Goal: Use online tool/utility: Utilize a website feature to perform a specific function

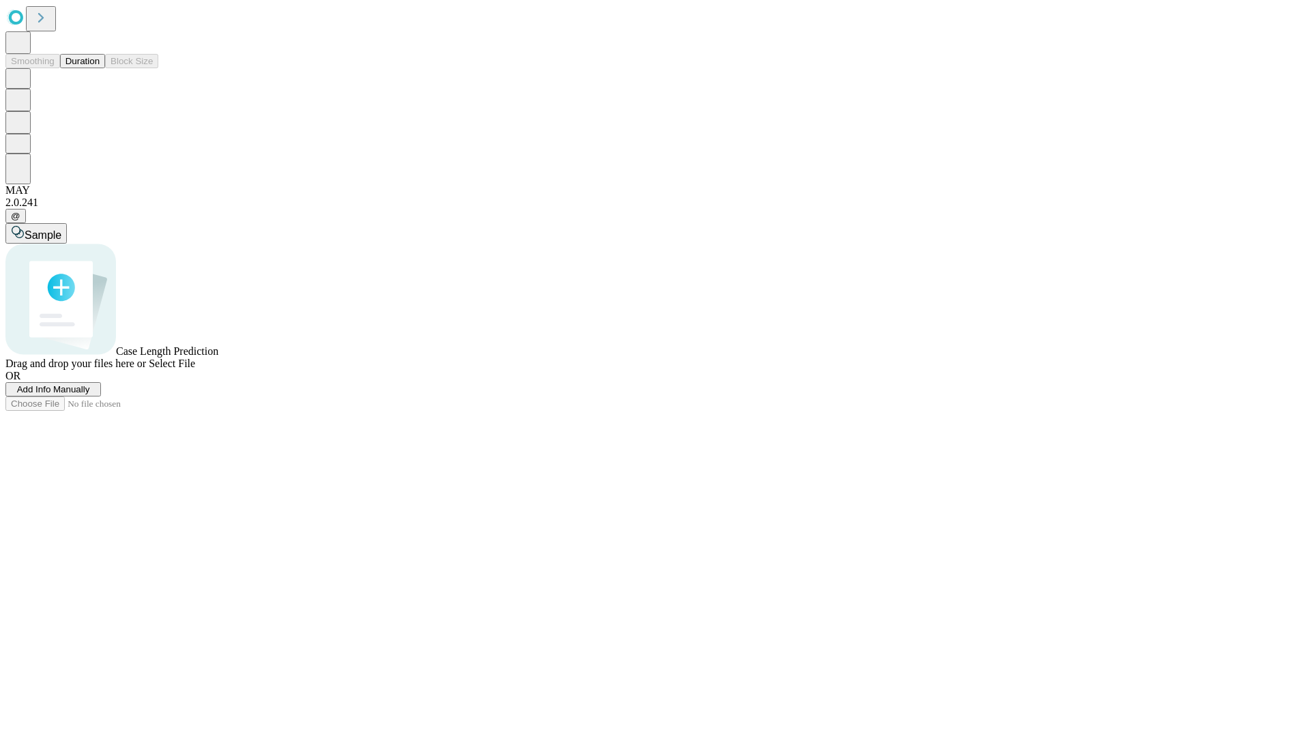
click at [100, 68] on button "Duration" at bounding box center [82, 61] width 45 height 14
click at [90, 394] on span "Add Info Manually" at bounding box center [53, 389] width 73 height 10
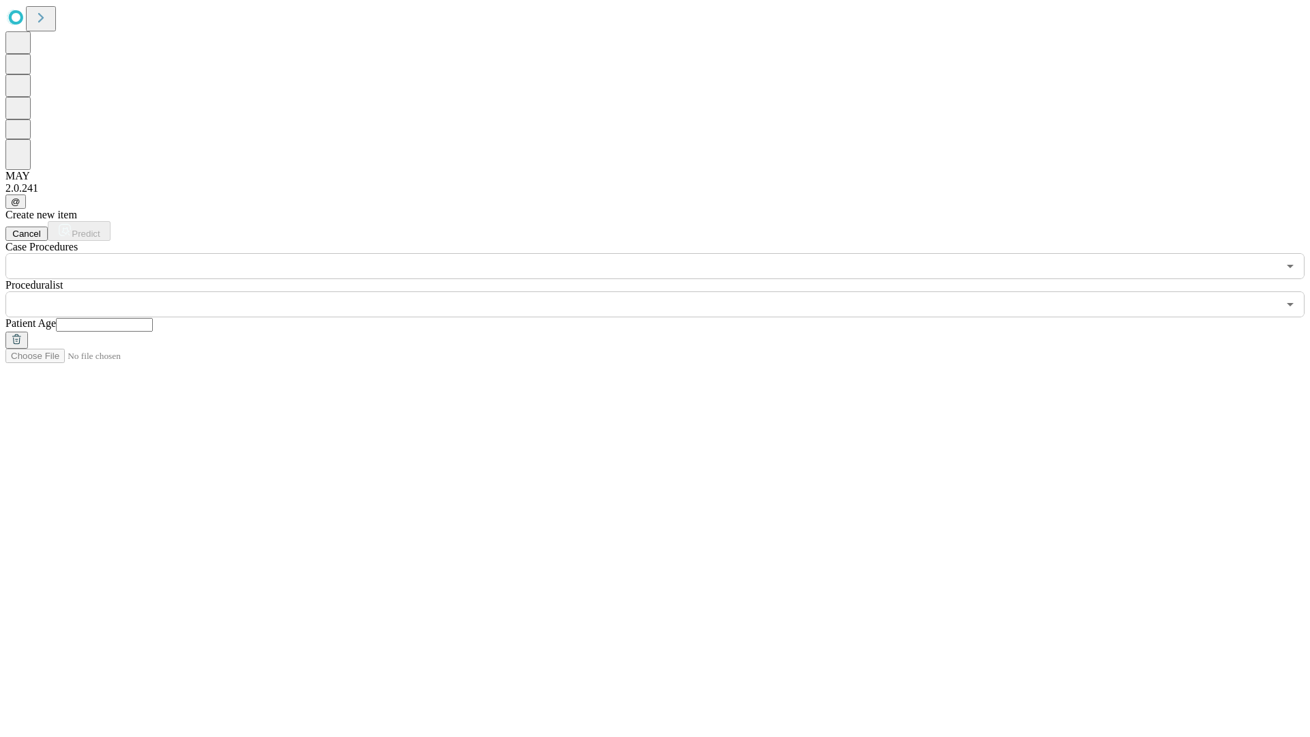
click at [153, 318] on input "text" at bounding box center [104, 325] width 97 height 14
type input "**"
click at [664, 291] on input "text" at bounding box center [641, 304] width 1272 height 26
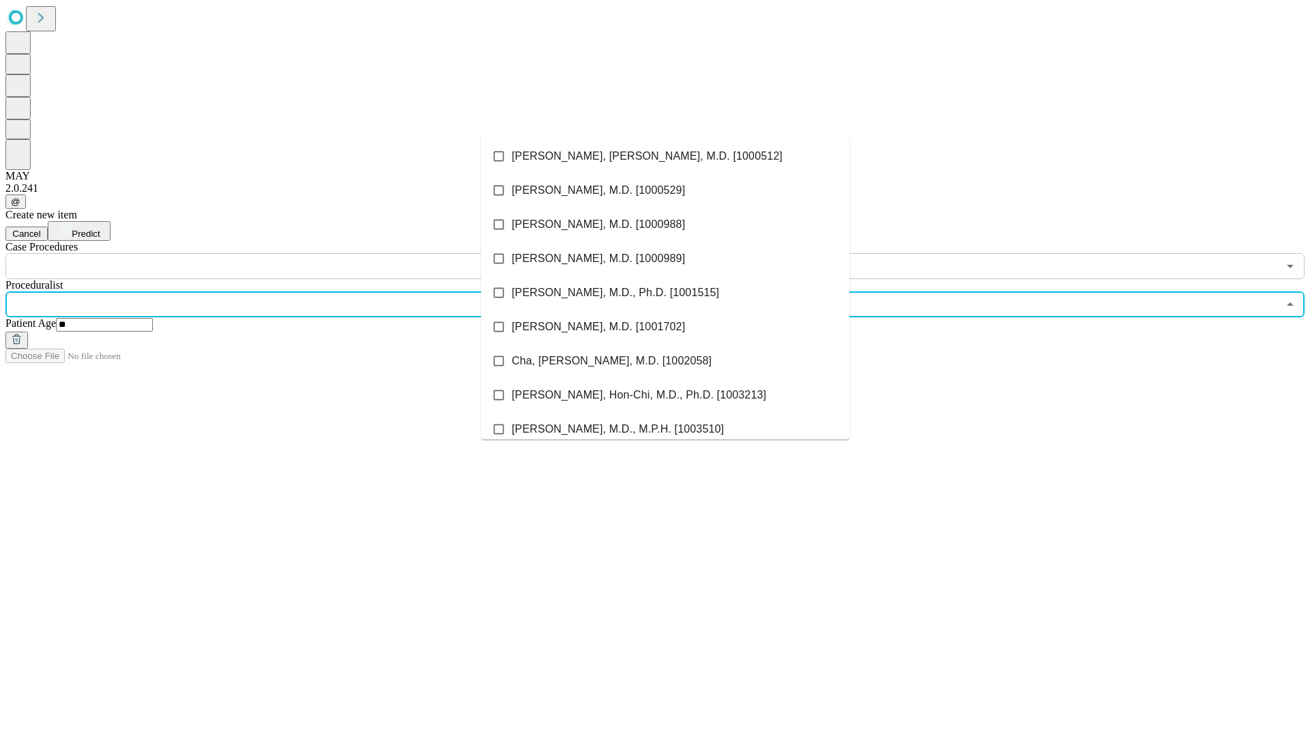
click at [665, 156] on li "[PERSON_NAME], [PERSON_NAME], M.D. [1000512]" at bounding box center [665, 156] width 368 height 34
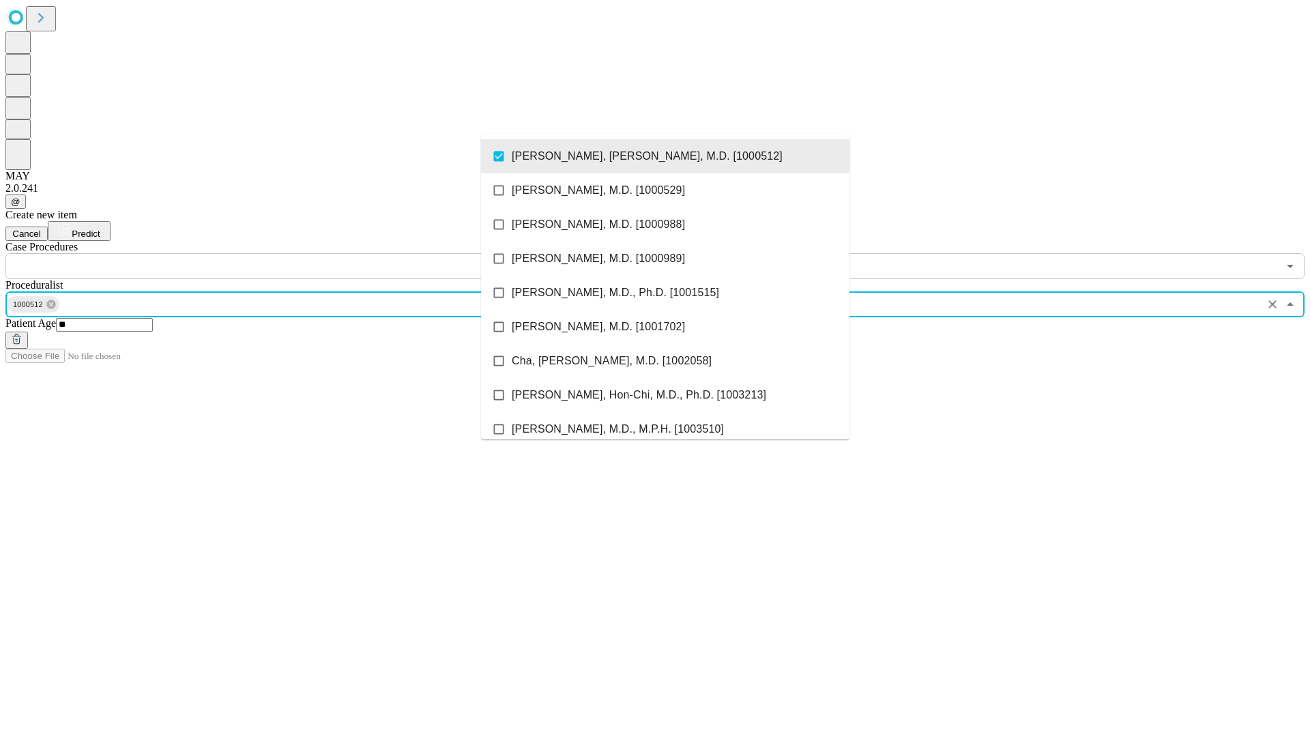
click at [286, 253] on input "text" at bounding box center [641, 266] width 1272 height 26
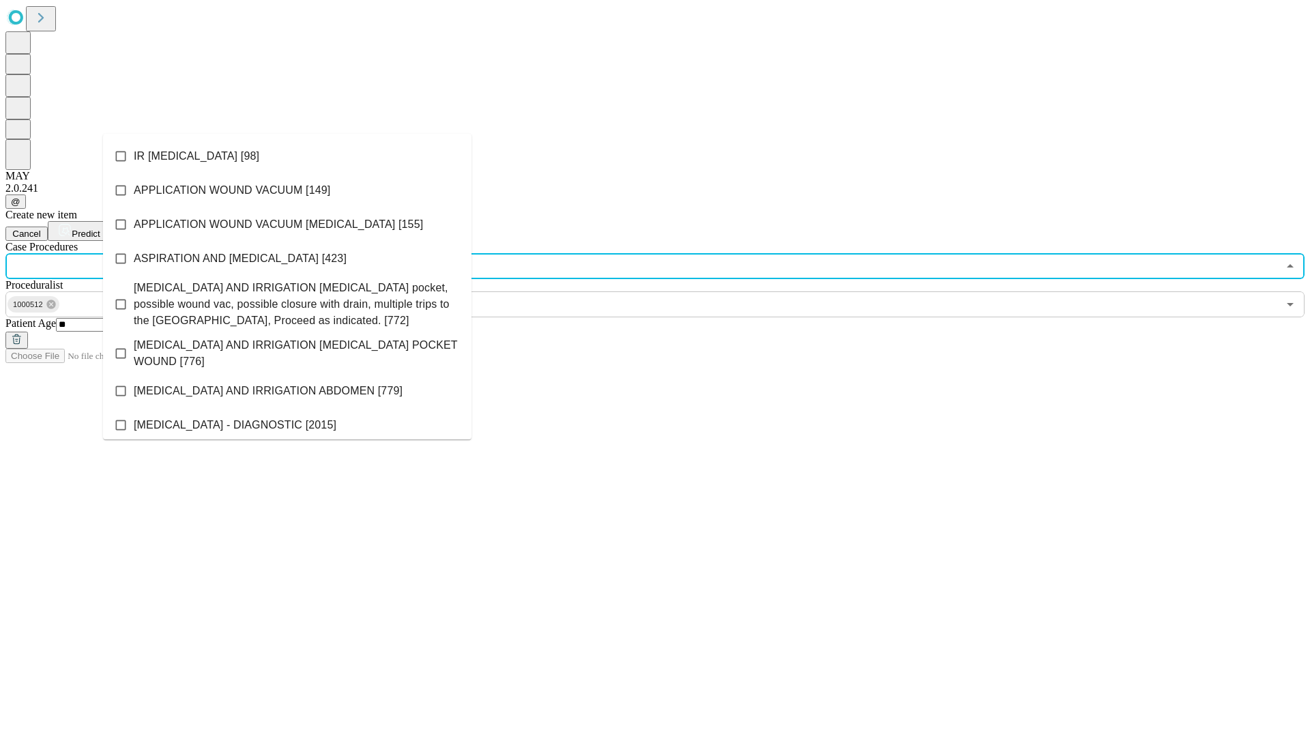
click at [287, 156] on li "IR [MEDICAL_DATA] [98]" at bounding box center [287, 156] width 368 height 34
click at [100, 229] on span "Predict" at bounding box center [86, 234] width 28 height 10
